Goal: Transaction & Acquisition: Obtain resource

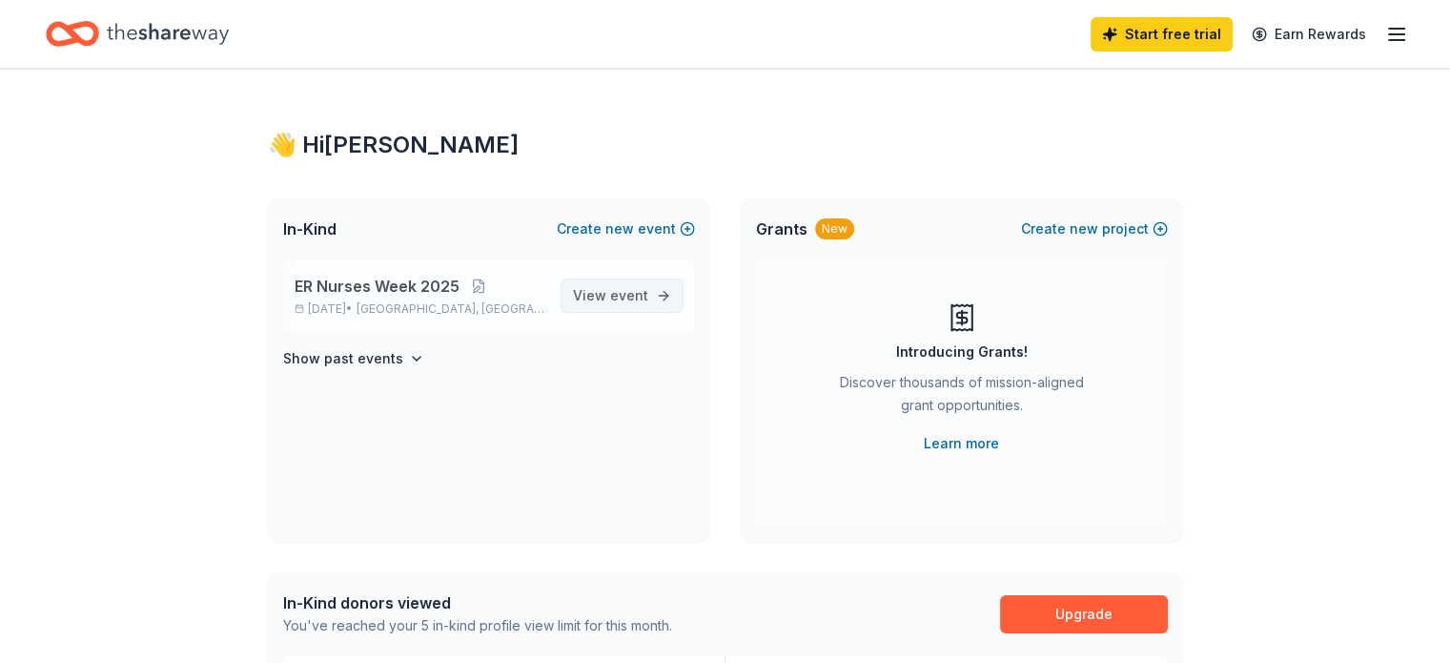
click at [619, 285] on span "View event" at bounding box center [610, 295] width 75 height 23
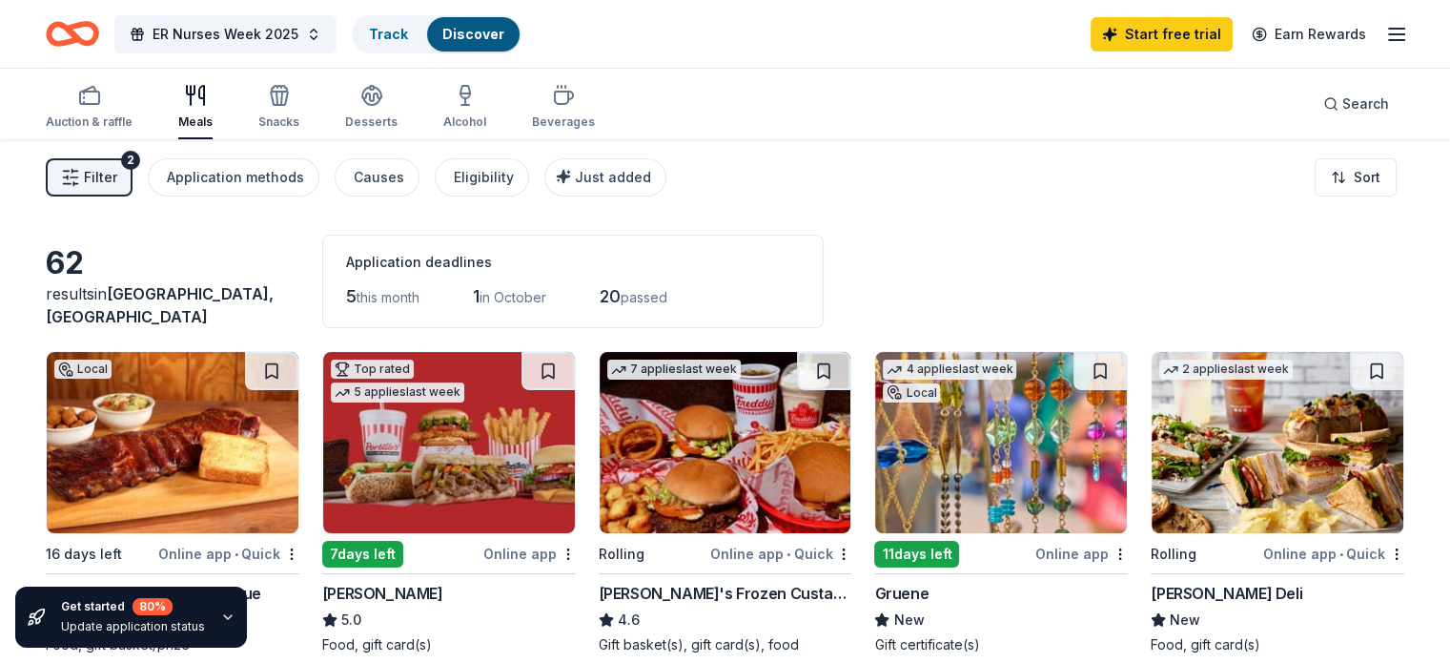
click at [117, 174] on span "Filter" at bounding box center [100, 177] width 33 height 23
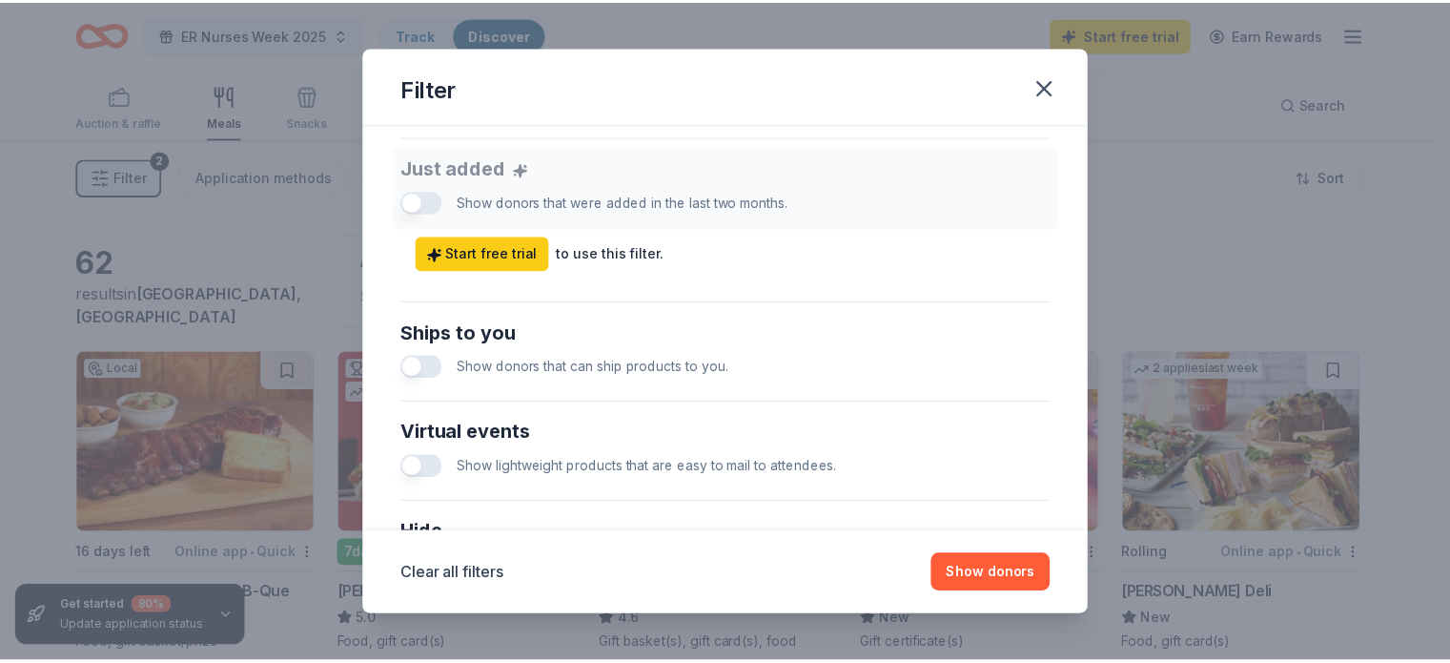
scroll to position [953, 0]
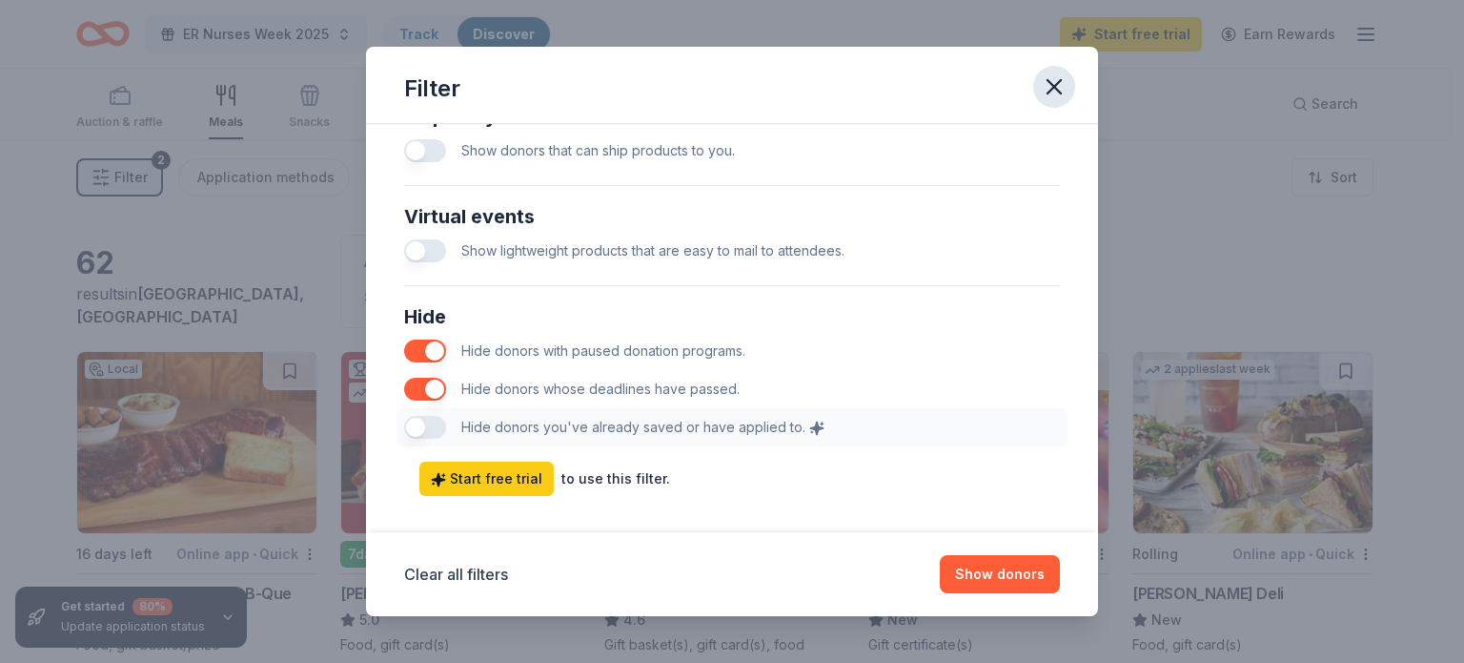
click at [1053, 86] on icon "button" at bounding box center [1054, 86] width 13 height 13
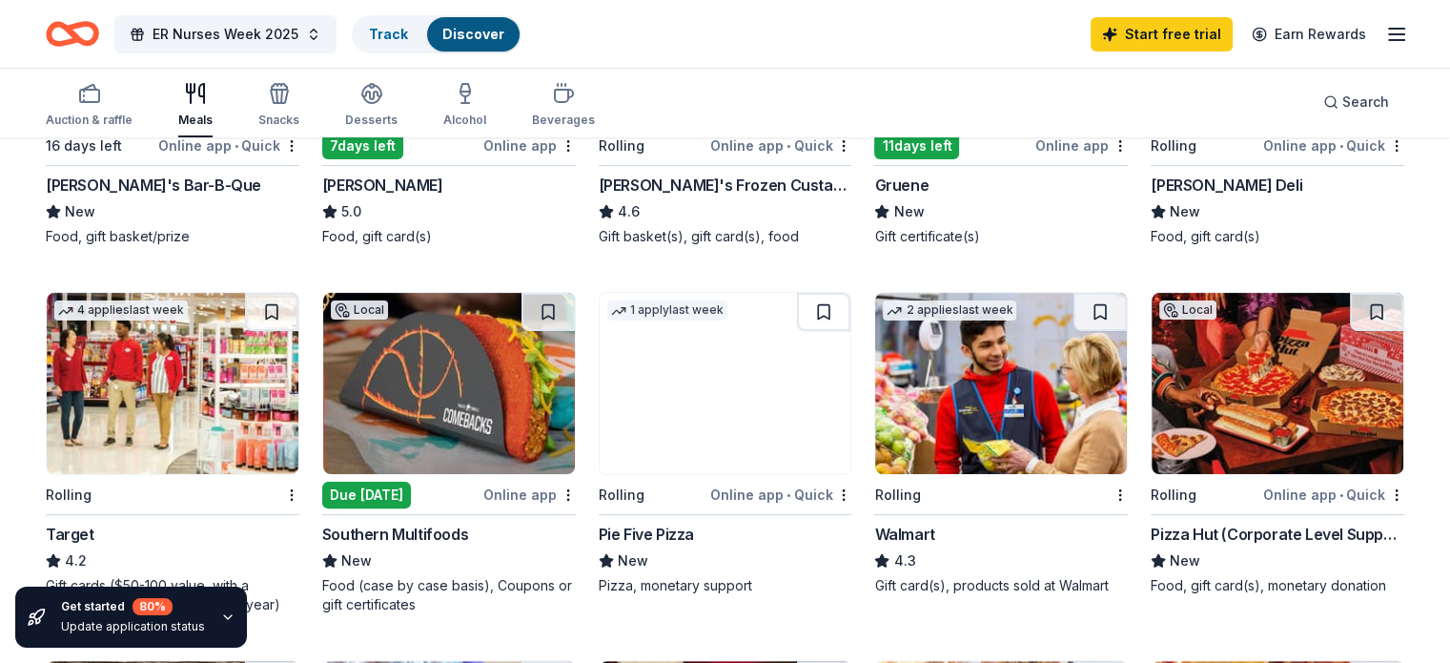
scroll to position [191, 0]
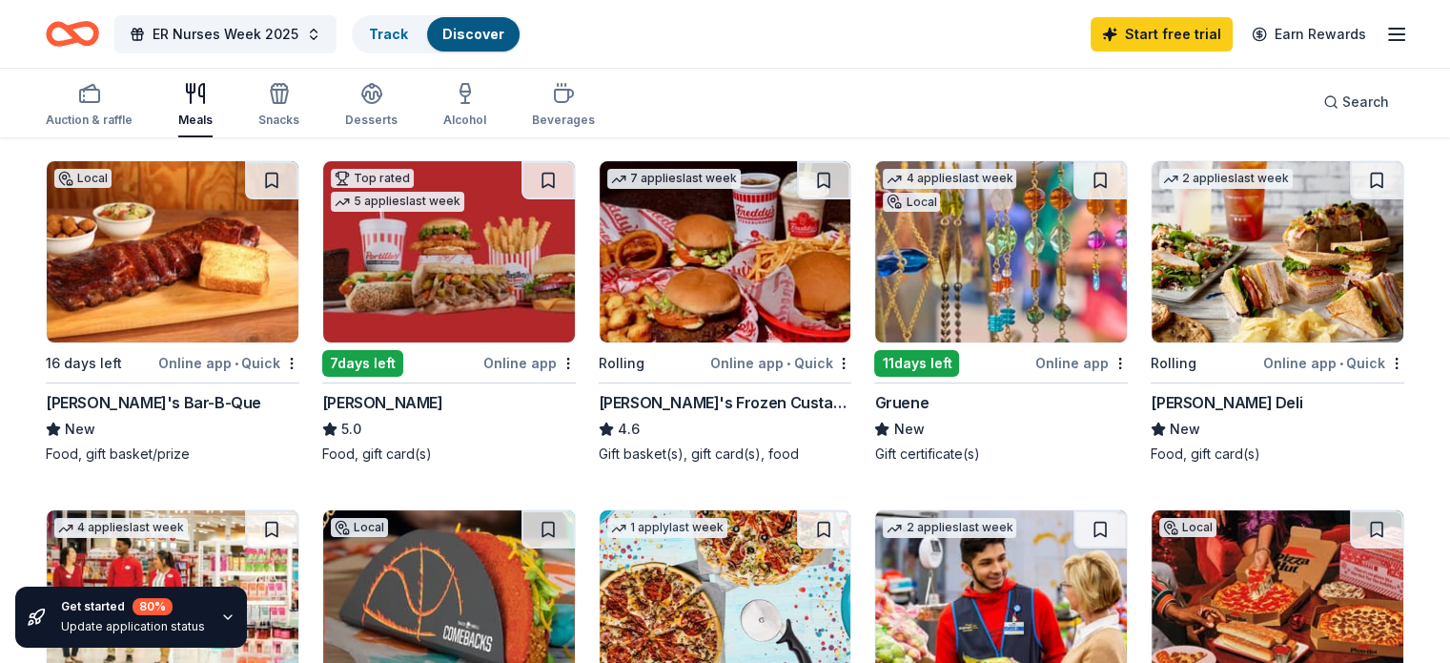
click at [221, 259] on img at bounding box center [173, 251] width 252 height 181
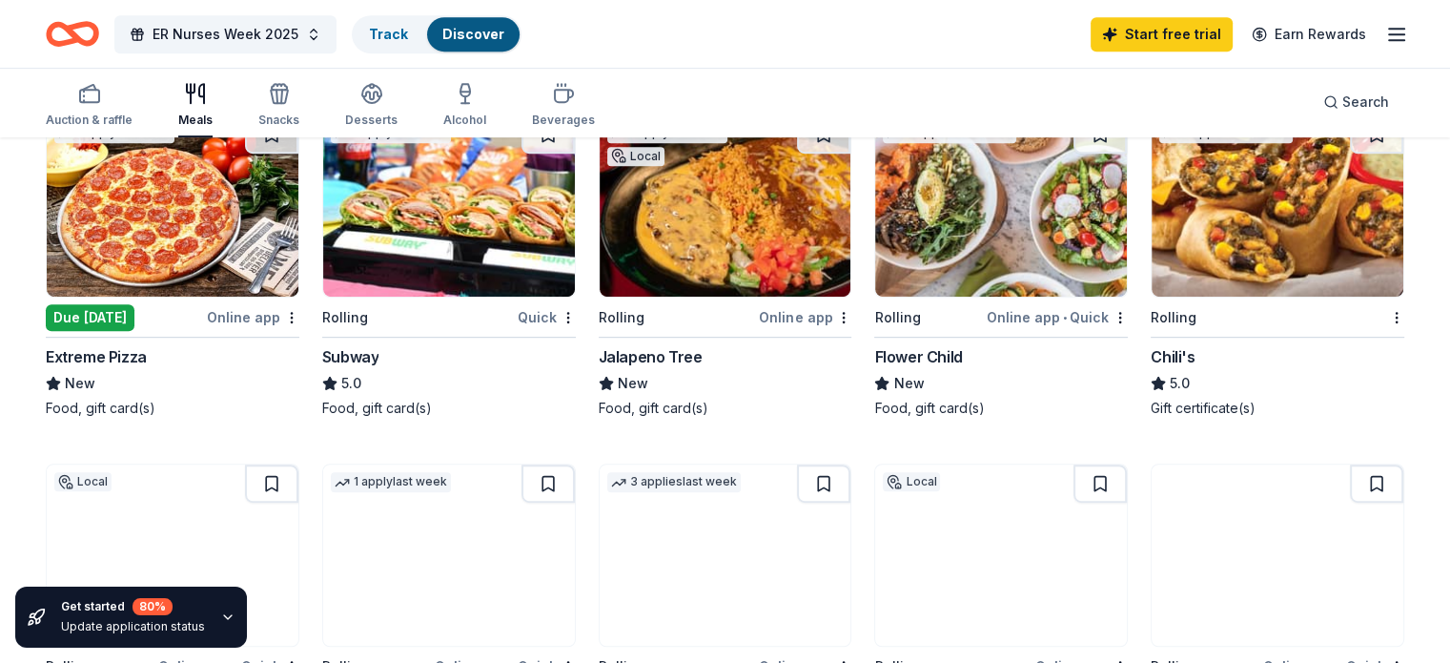
scroll to position [477, 0]
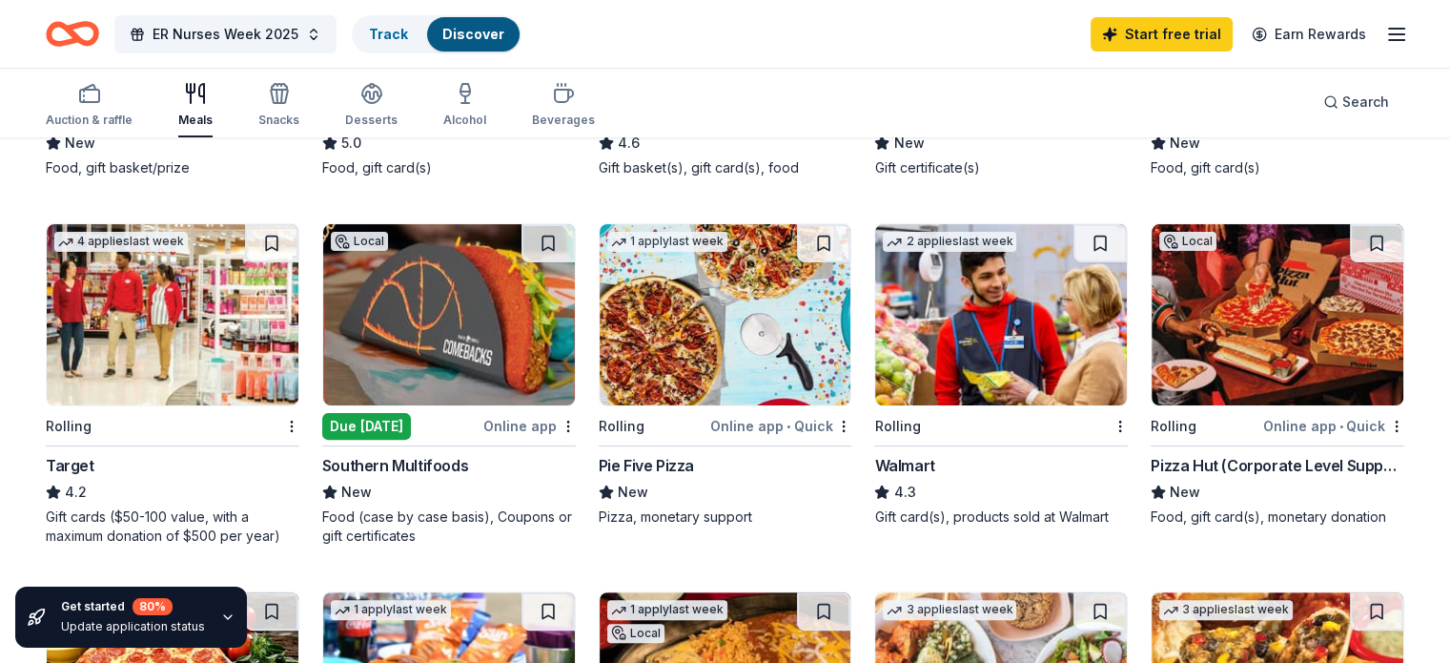
click at [210, 357] on img at bounding box center [173, 314] width 252 height 181
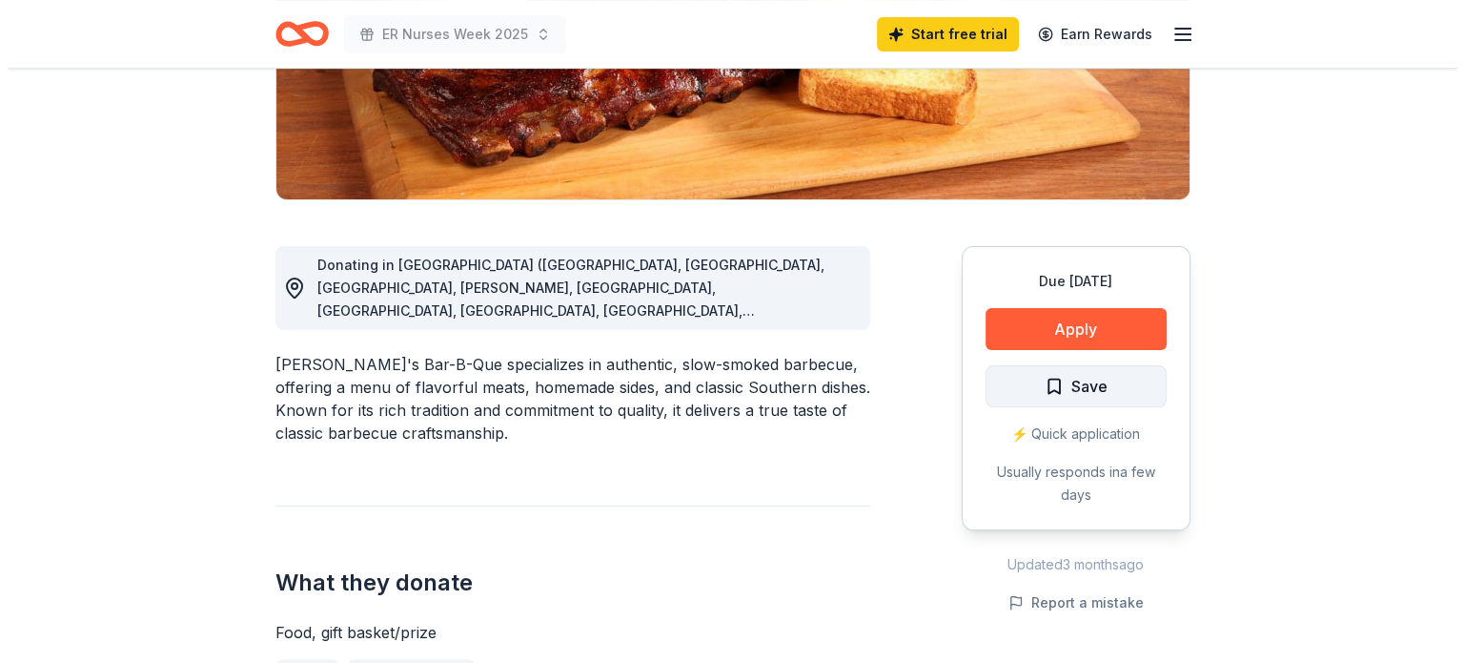
scroll to position [381, 0]
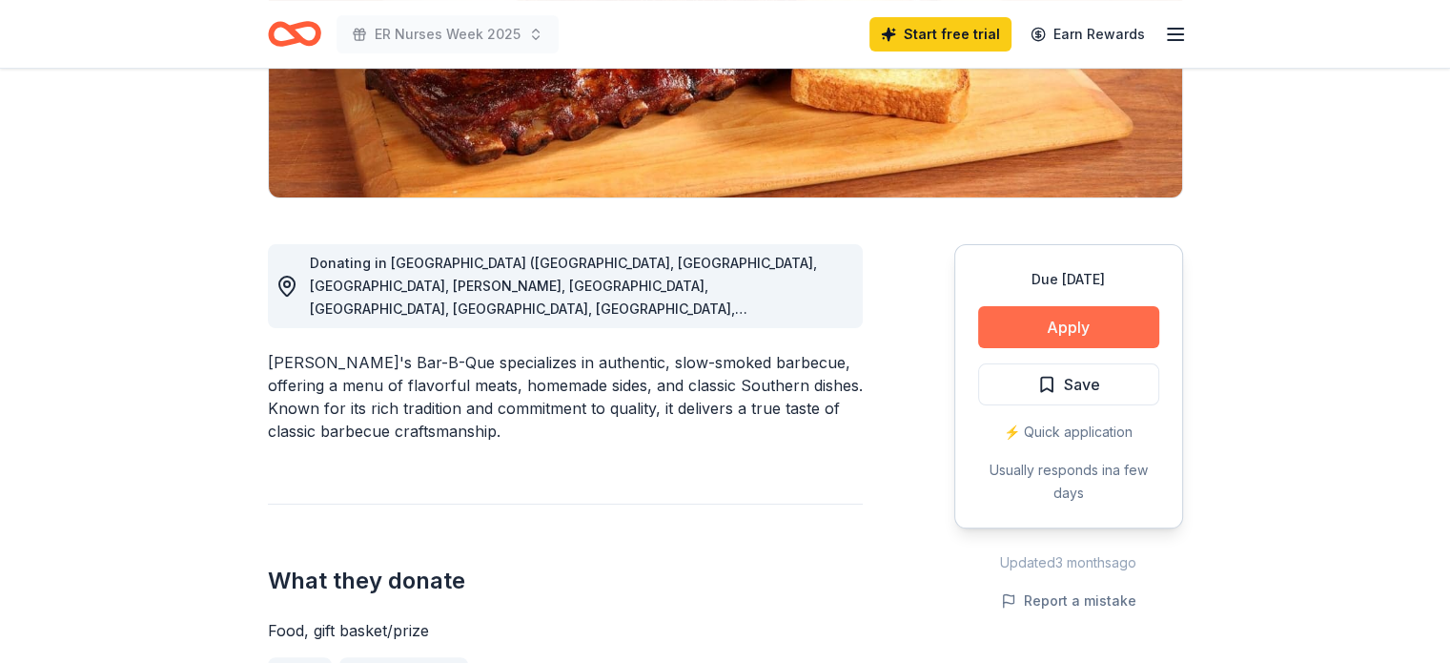
click at [1037, 315] on button "Apply" at bounding box center [1068, 327] width 181 height 42
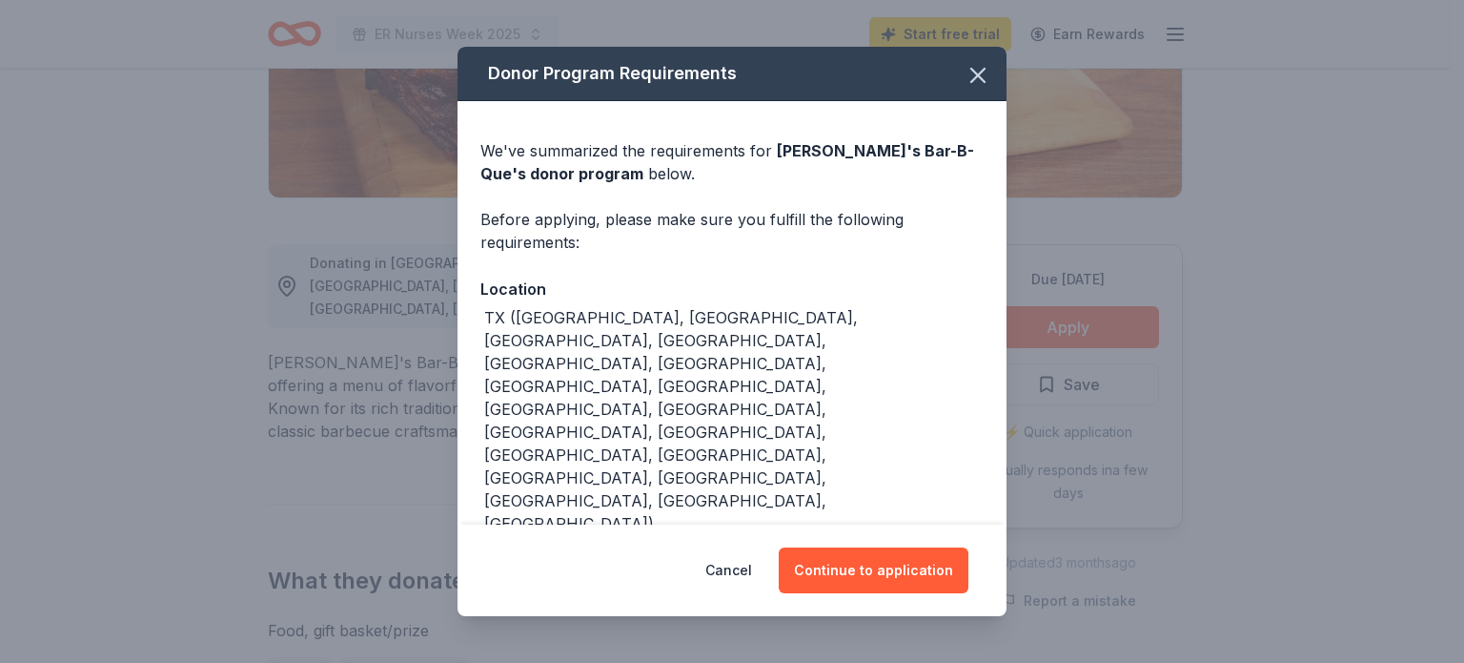
scroll to position [48, 0]
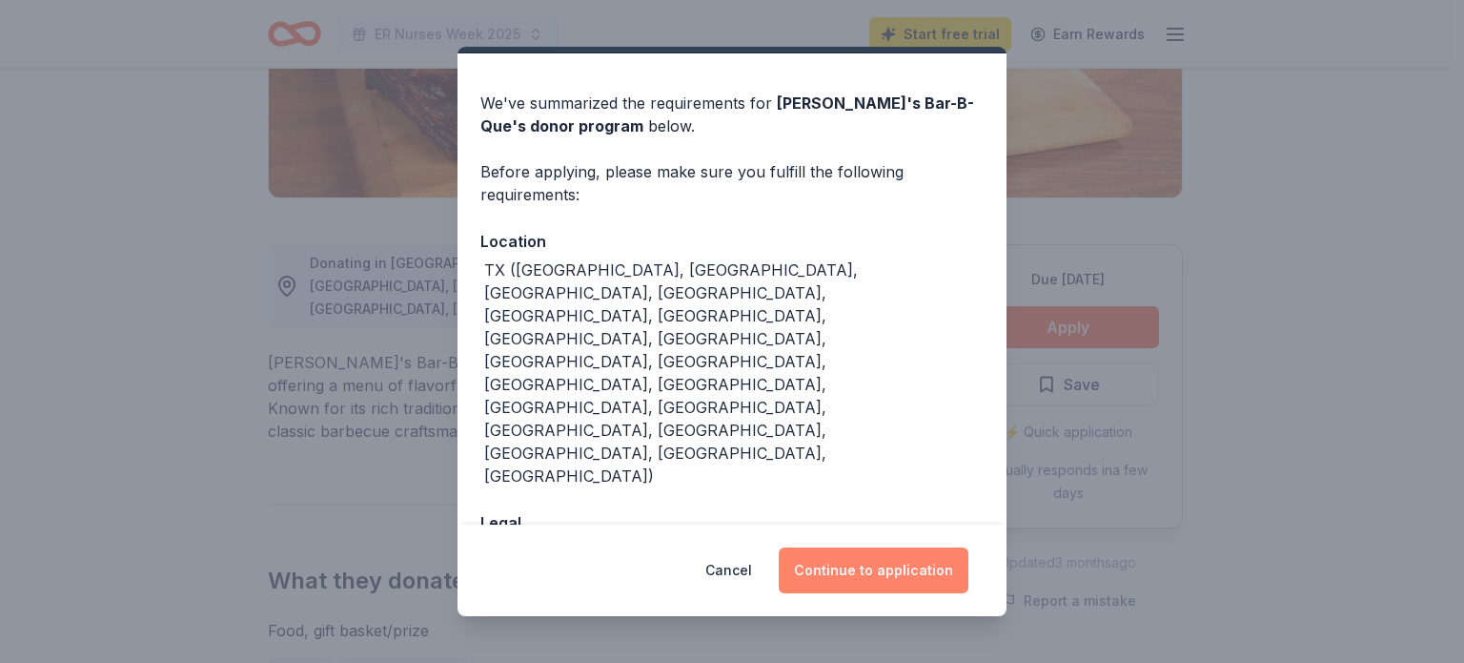
click at [825, 575] on button "Continue to application" at bounding box center [874, 570] width 190 height 46
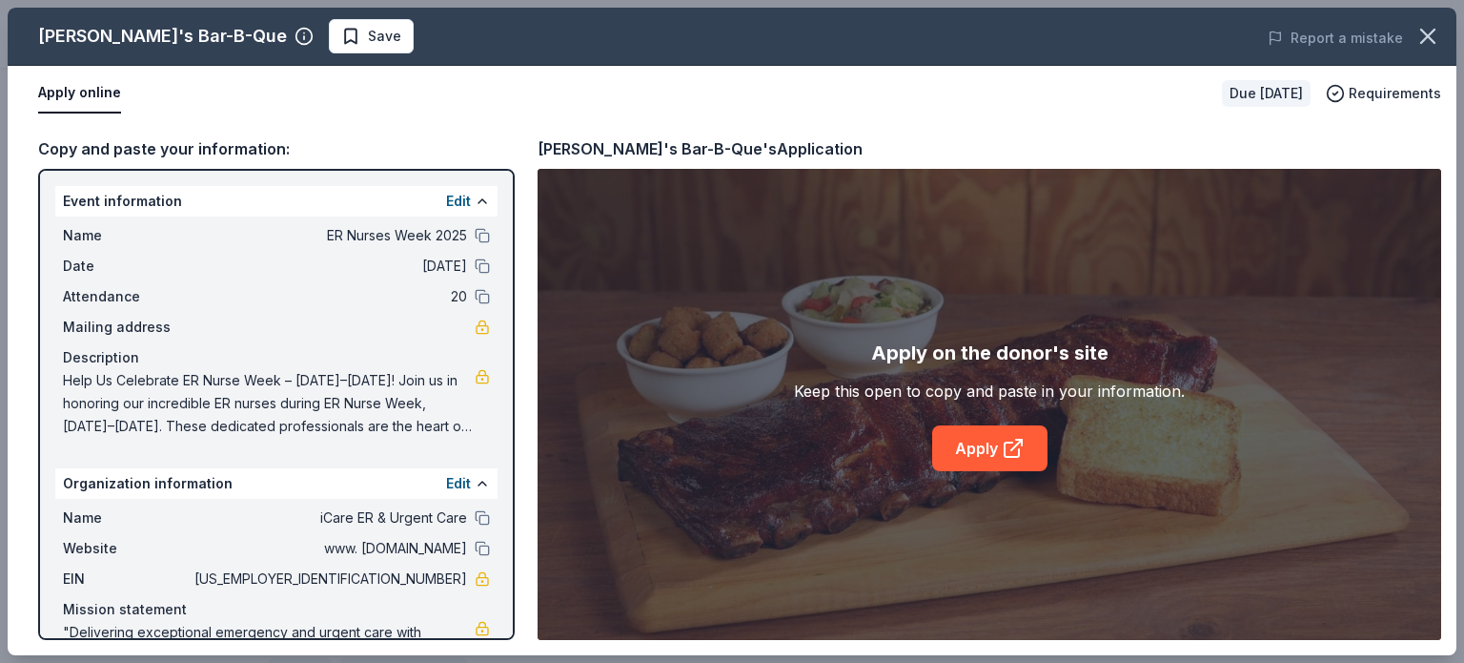
scroll to position [72, 0]
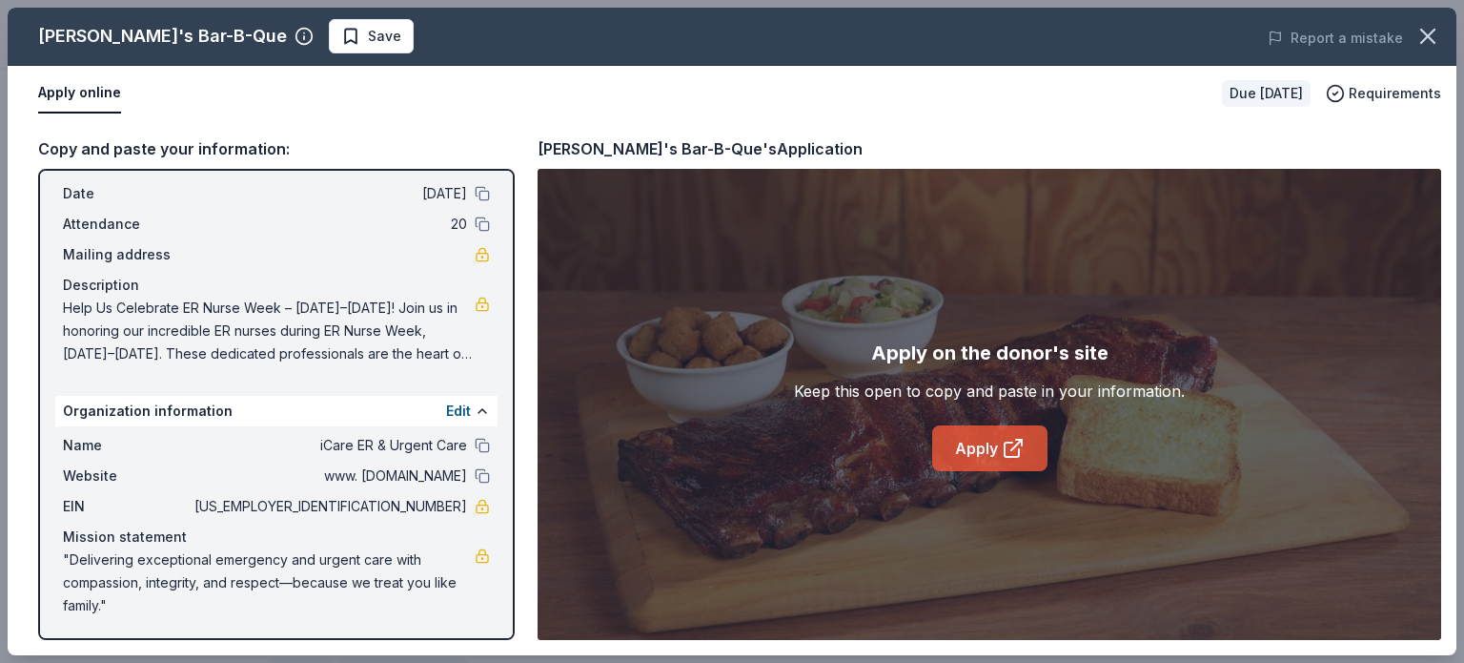
click at [992, 462] on link "Apply" at bounding box center [989, 448] width 115 height 46
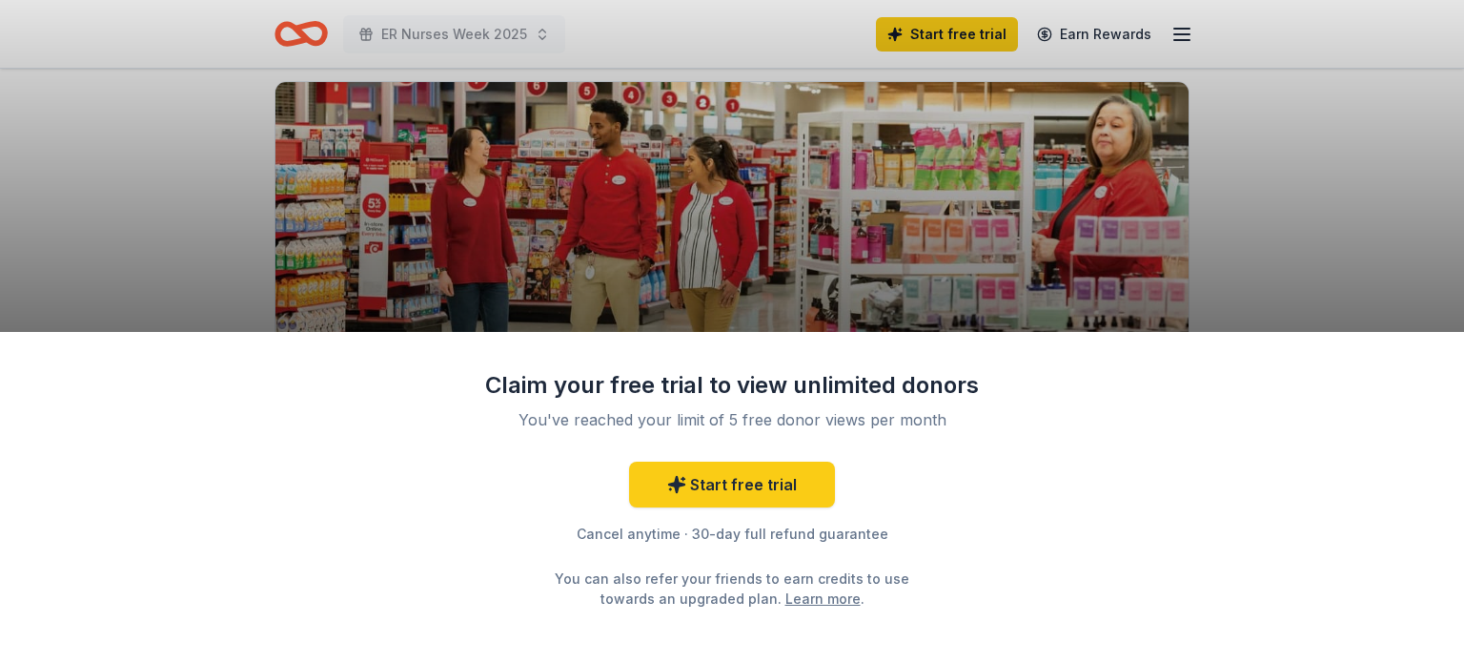
scroll to position [286, 0]
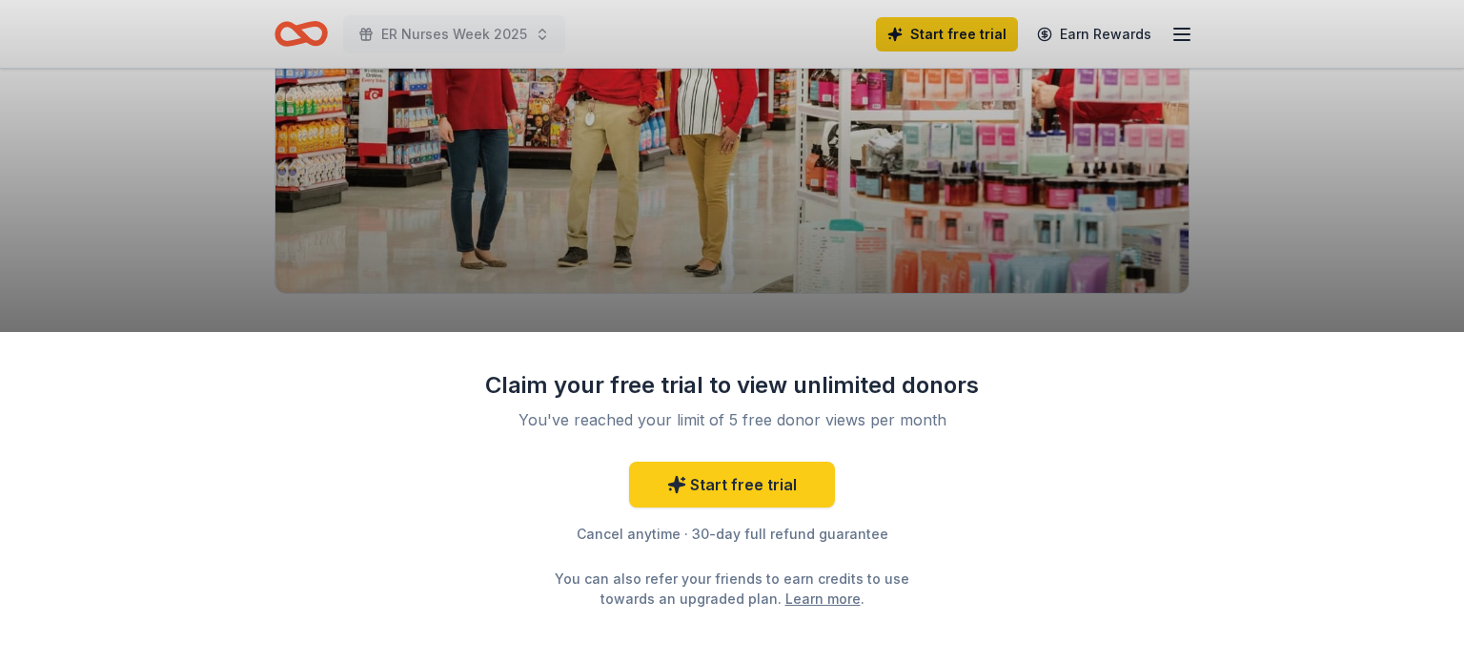
click at [863, 238] on div "Claim your free trial to view unlimited donors You've reached your limit of 5 f…" at bounding box center [732, 331] width 1464 height 663
